Goal: Transaction & Acquisition: Download file/media

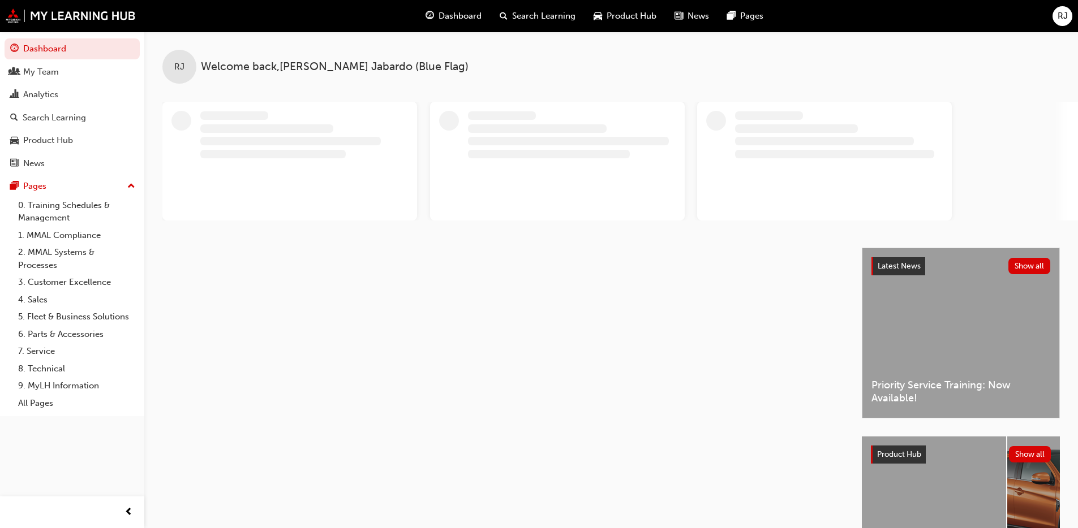
click at [1060, 16] on span "RJ" at bounding box center [1062, 16] width 10 height 13
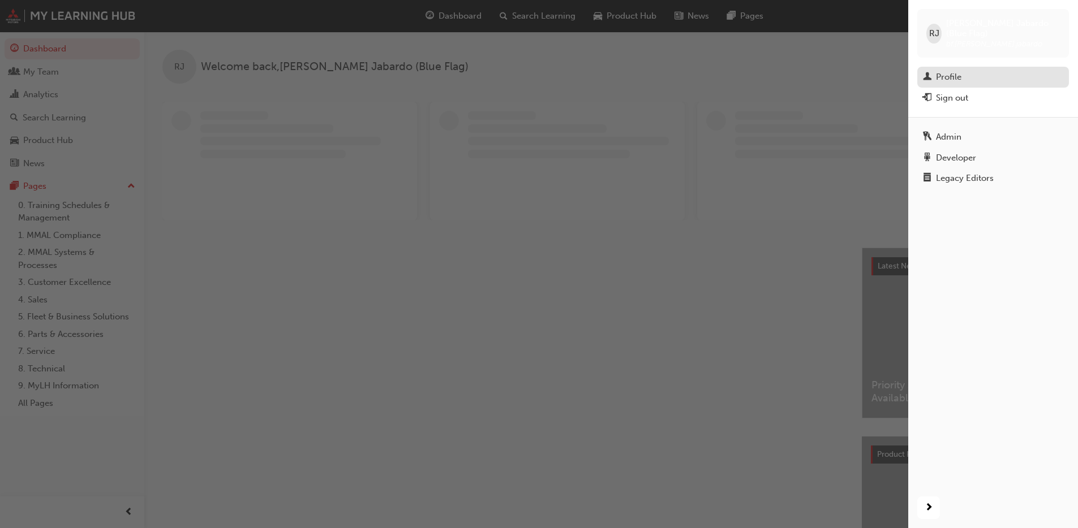
click at [953, 71] on div "Profile" at bounding box center [948, 77] width 25 height 13
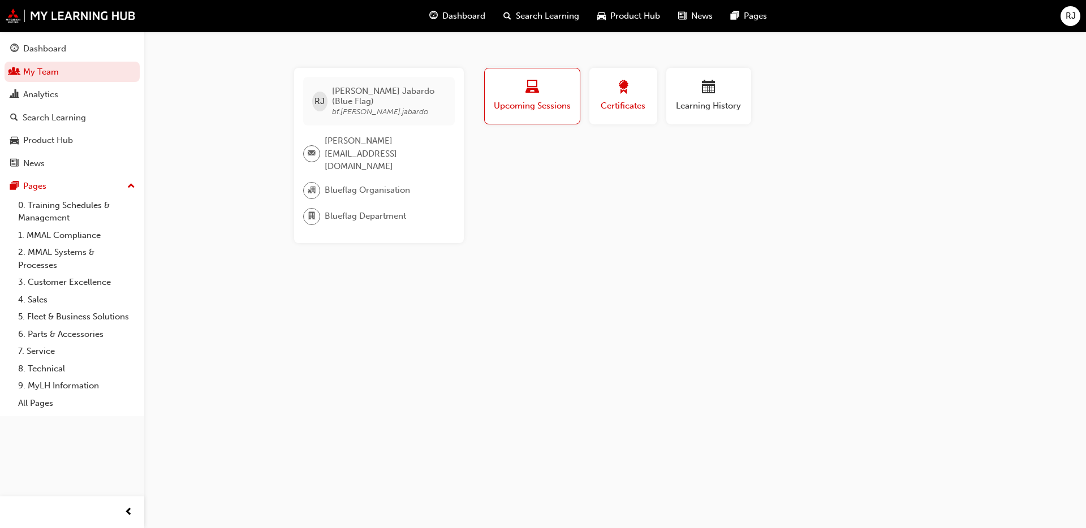
click at [613, 105] on span "Certificates" at bounding box center [623, 106] width 51 height 13
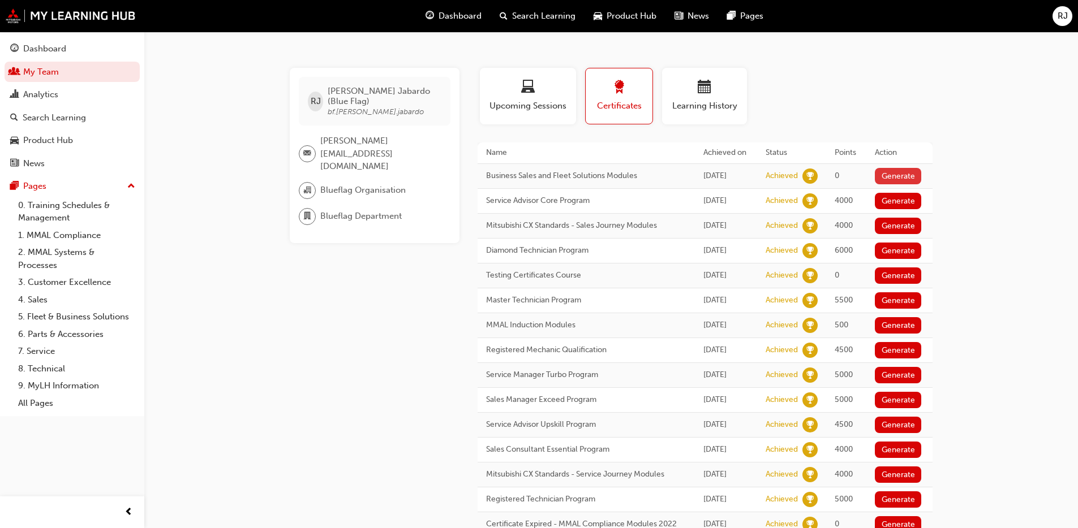
click at [879, 178] on button "Generate" at bounding box center [898, 176] width 46 height 16
click at [900, 234] on button "Generate" at bounding box center [898, 226] width 46 height 16
click at [896, 209] on button "Generate" at bounding box center [898, 201] width 46 height 16
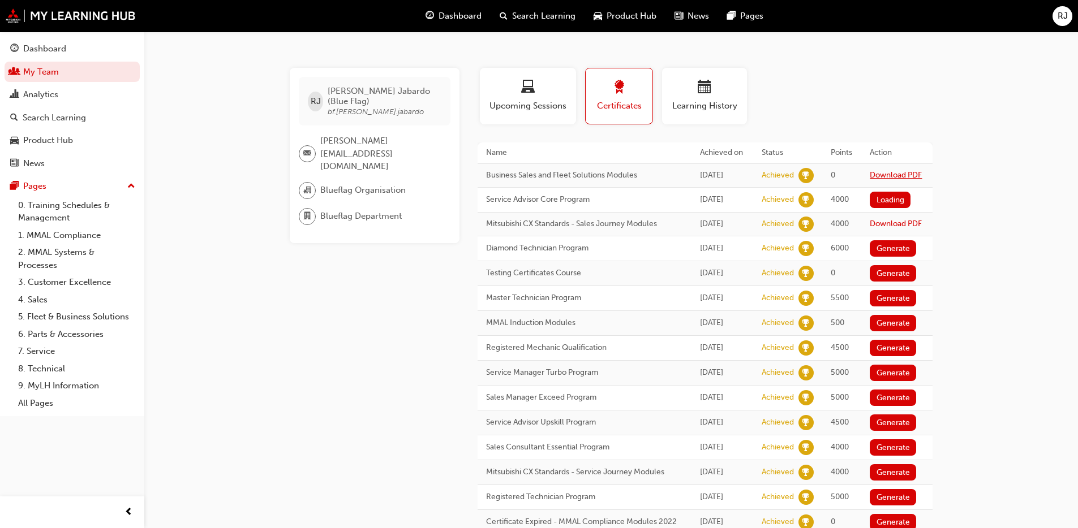
click at [878, 180] on link "Download PDF" at bounding box center [896, 175] width 52 height 10
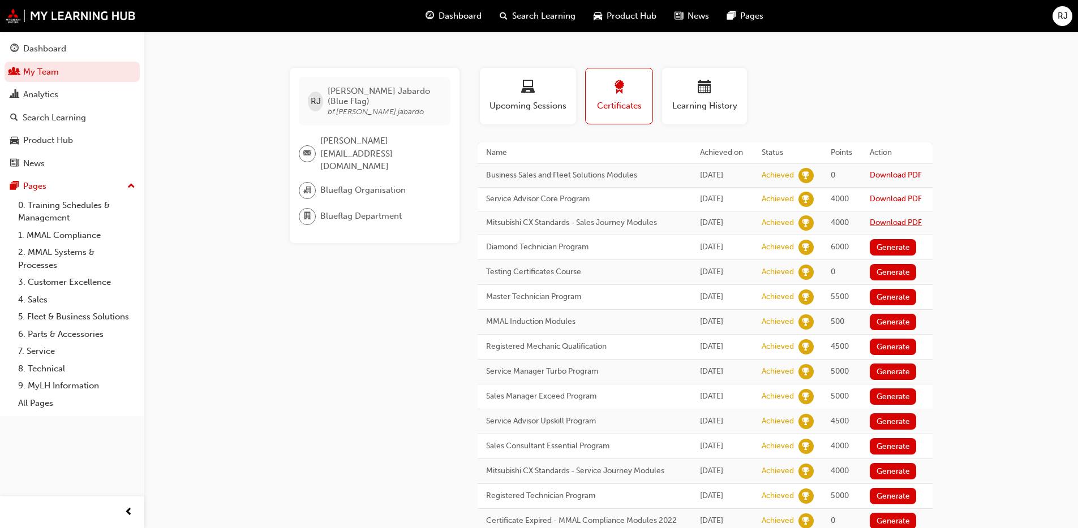
click at [880, 227] on link "Download PDF" at bounding box center [896, 223] width 52 height 10
click at [876, 204] on link "Download PDF" at bounding box center [896, 199] width 52 height 10
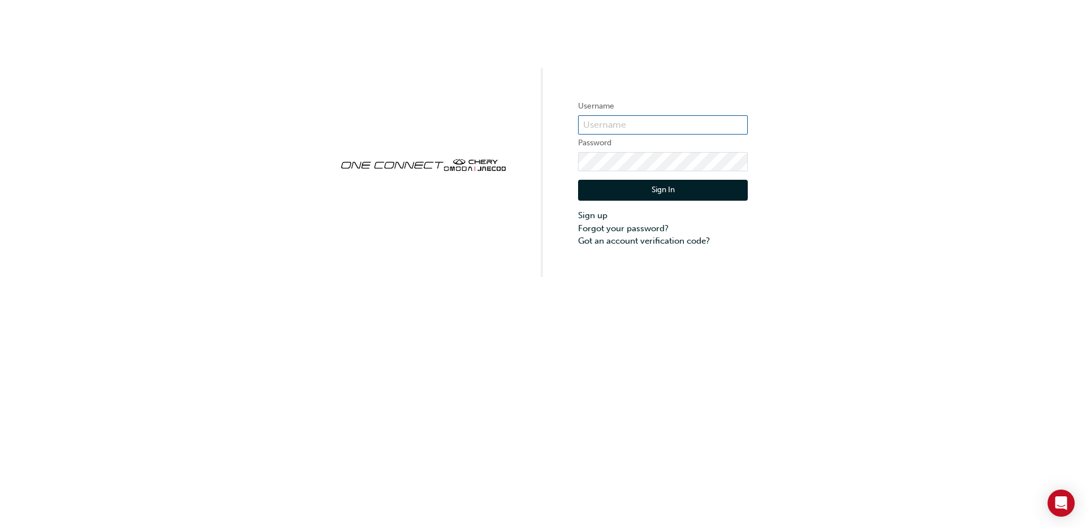
click at [621, 126] on input "text" at bounding box center [663, 124] width 170 height 19
type input "bf.[PERSON_NAME].jabardo"
click at [678, 195] on button "Sign In" at bounding box center [663, 190] width 170 height 21
